Goal: Find specific page/section: Find specific page/section

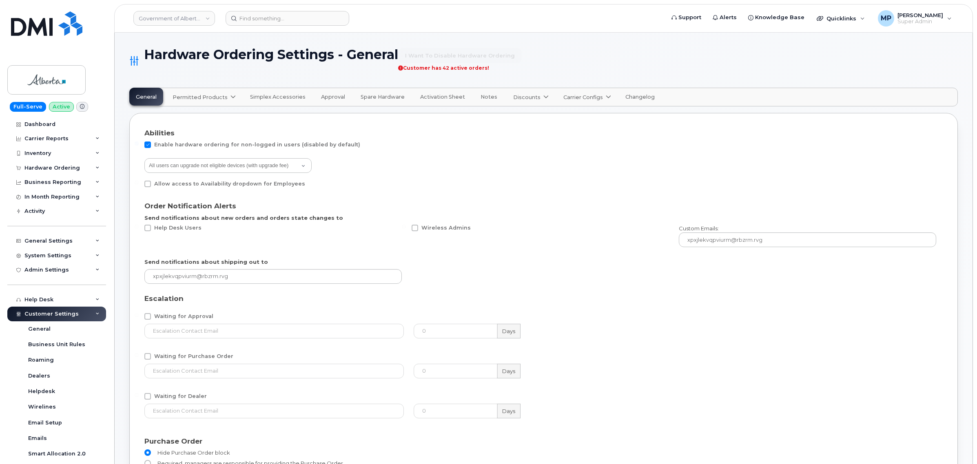
select select "admins"
click at [158, 24] on link "Government of Alberta ([GEOGRAPHIC_DATA])" at bounding box center [174, 18] width 82 height 15
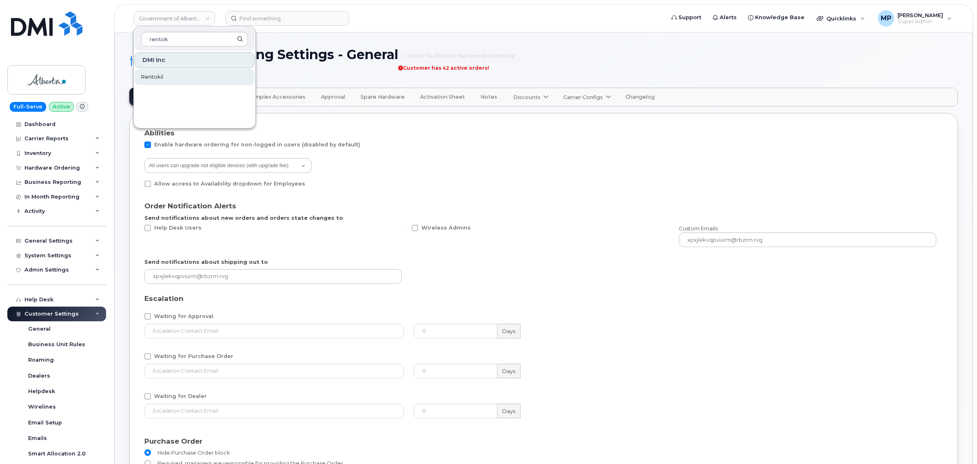
type input "rentok"
drag, startPoint x: 152, startPoint y: 75, endPoint x: 155, endPoint y: 78, distance: 4.4
click at [152, 75] on span "Rentokil" at bounding box center [152, 77] width 22 height 8
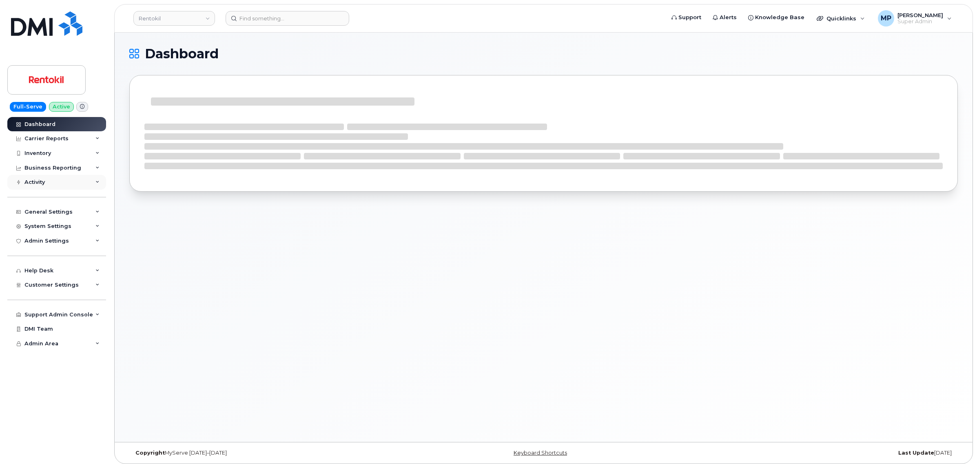
click at [38, 186] on div "Activity" at bounding box center [34, 182] width 20 height 7
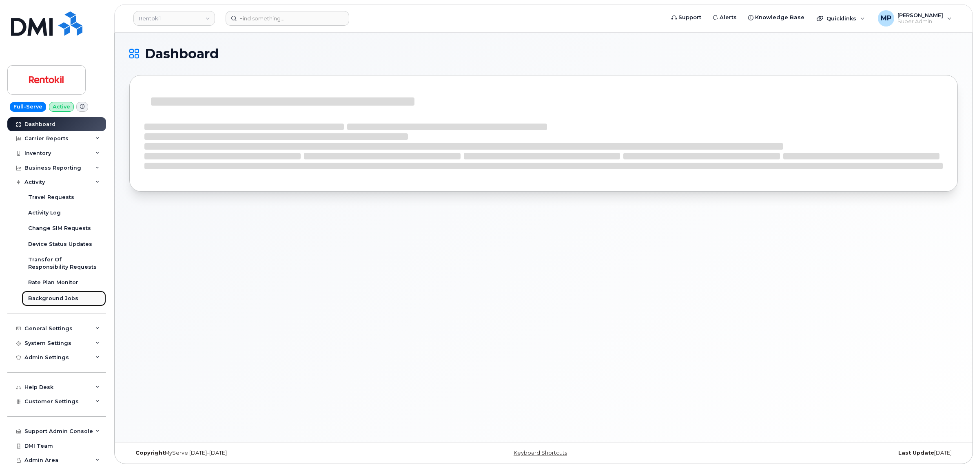
click at [49, 300] on div "Background Jobs" at bounding box center [53, 298] width 50 height 7
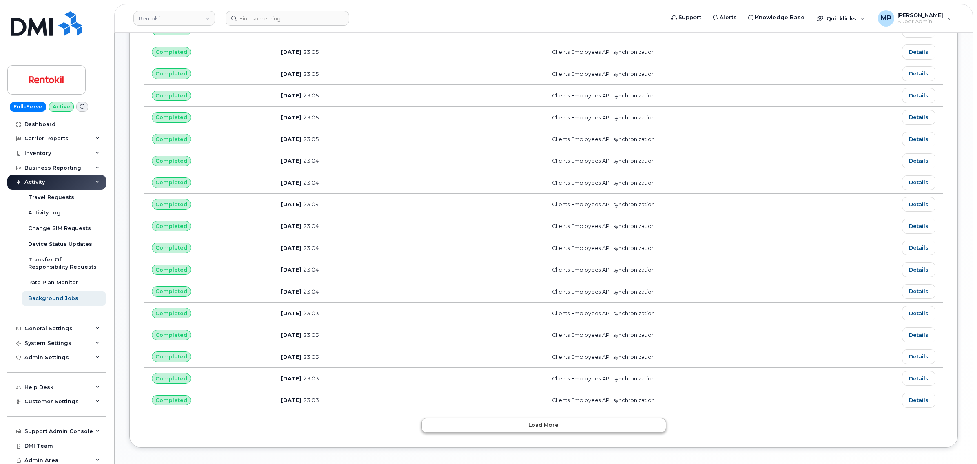
scroll to position [316, 0]
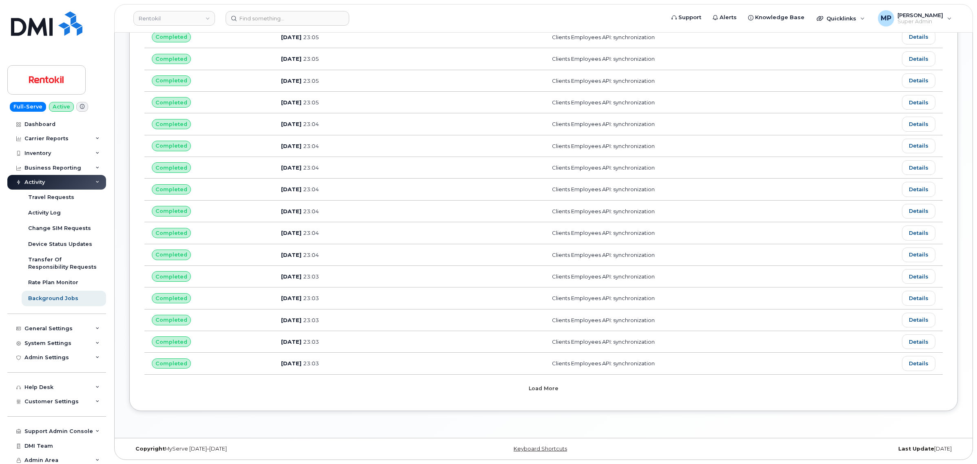
click at [528, 386] on button "Load more" at bounding box center [544, 389] width 245 height 15
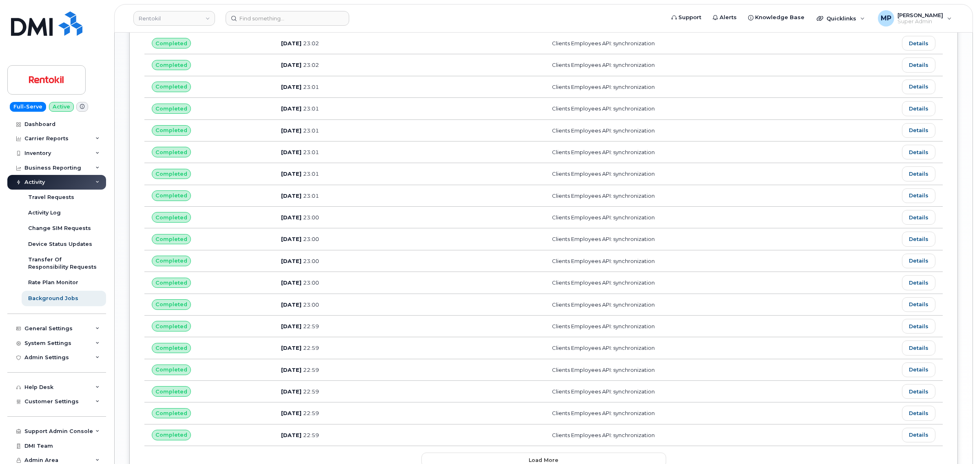
scroll to position [868, 0]
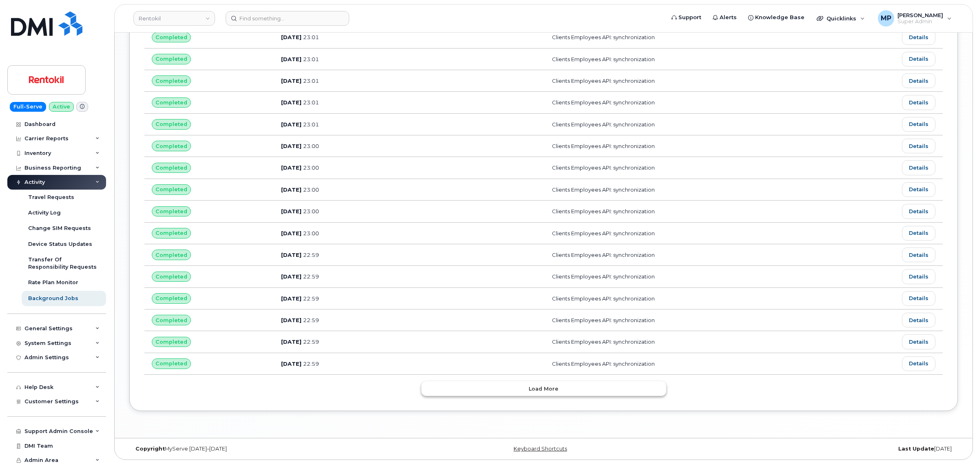
click at [537, 396] on button "Load more" at bounding box center [544, 389] width 245 height 15
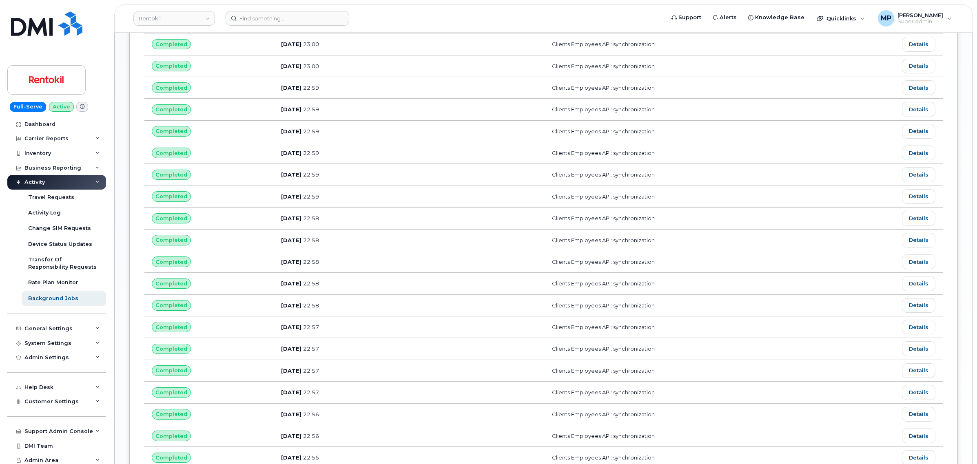
scroll to position [816, 0]
